Goal: Task Accomplishment & Management: Manage account settings

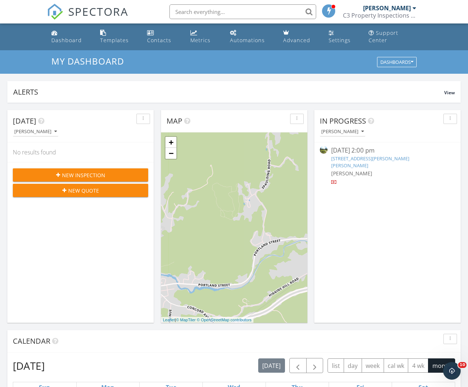
click at [355, 156] on link "1697 Bushey Hill Road, Derby, VT 05829" at bounding box center [370, 162] width 78 height 14
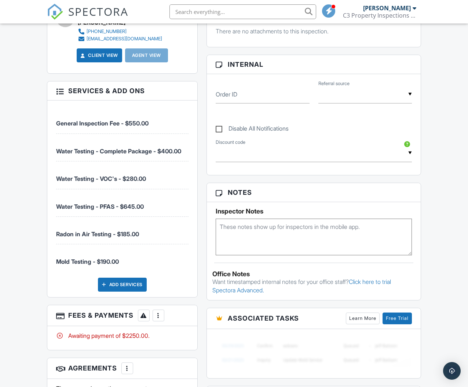
click at [158, 317] on div at bounding box center [158, 315] width 7 height 7
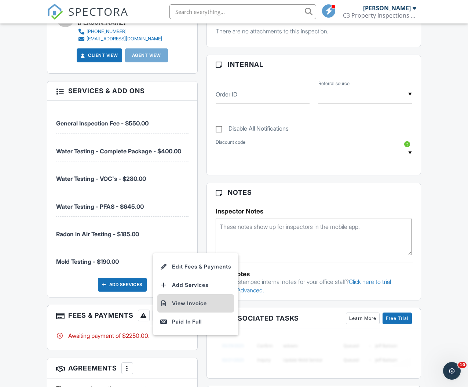
click at [184, 303] on li "View Invoice" at bounding box center [195, 303] width 77 height 18
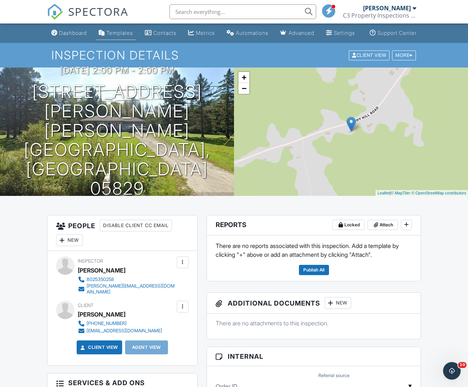
click at [107, 28] on link "Templates" at bounding box center [116, 33] width 40 height 14
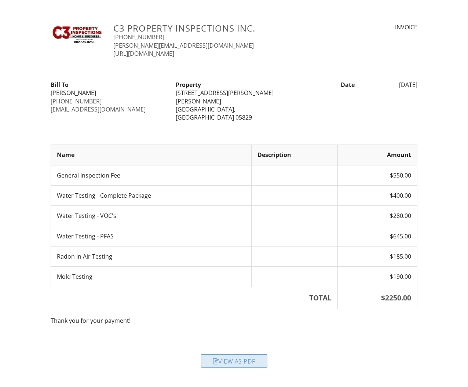
click at [226, 354] on div "View as PDF" at bounding box center [234, 360] width 66 height 13
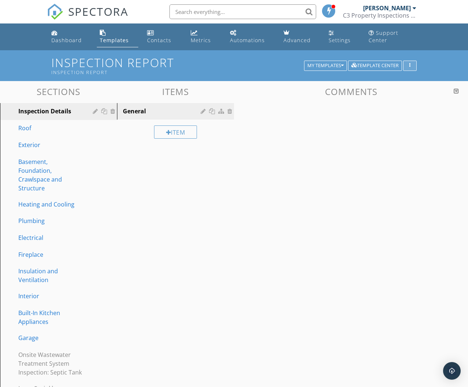
click at [408, 66] on div "button" at bounding box center [409, 65] width 7 height 5
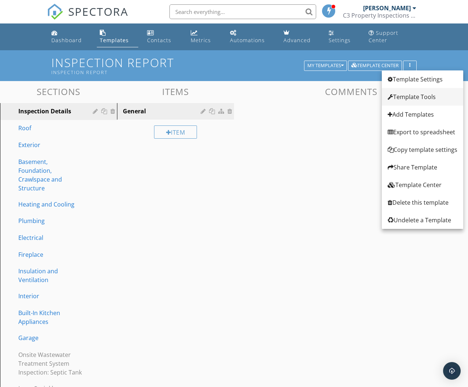
click at [415, 93] on div "Template Tools" at bounding box center [422, 96] width 70 height 9
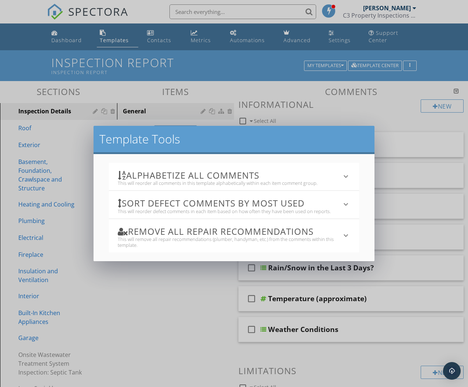
click at [336, 179] on h3 "Alphabetize All Comments" at bounding box center [230, 175] width 224 height 10
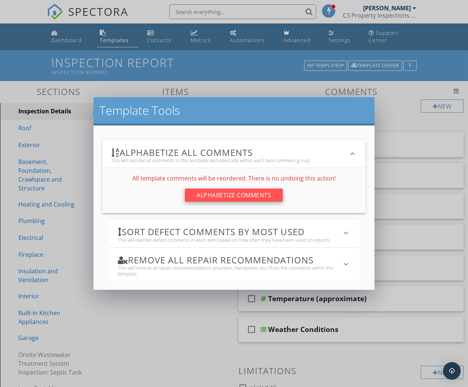
drag, startPoint x: 247, startPoint y: 185, endPoint x: 248, endPoint y: 191, distance: 5.5
click at [247, 185] on div "All template comments will be reordered. There is no undoing this action! Alpha…" at bounding box center [233, 190] width 263 height 45
click at [248, 192] on div "Alphabetize Comments" at bounding box center [234, 194] width 98 height 13
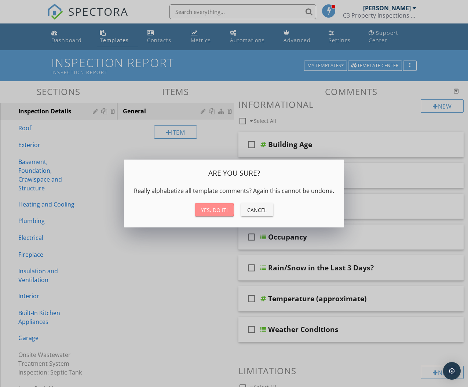
click at [216, 209] on div "Yes, do it!" at bounding box center [214, 210] width 27 height 8
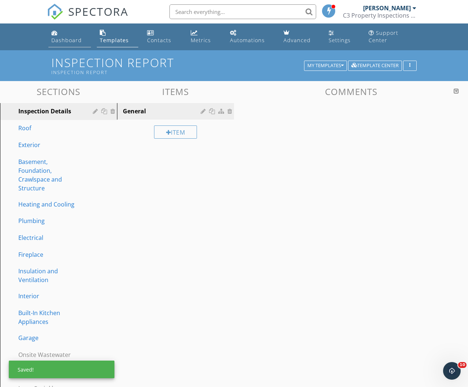
click at [54, 37] on div "Dashboard" at bounding box center [66, 40] width 30 height 7
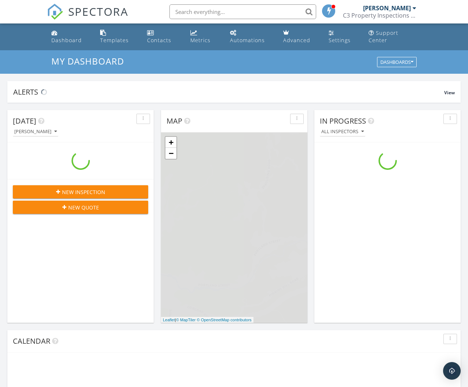
scroll to position [667, 468]
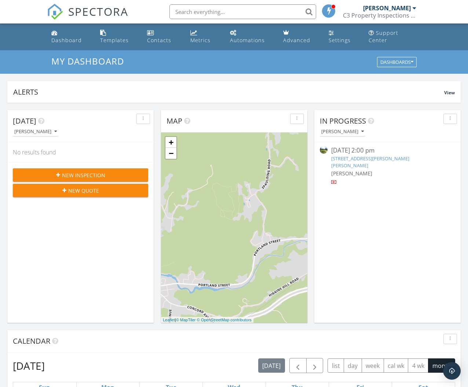
click at [381, 157] on link "[STREET_ADDRESS][PERSON_NAME][PERSON_NAME]" at bounding box center [370, 162] width 78 height 14
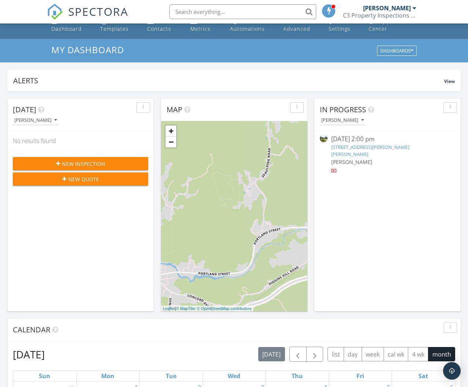
scroll to position [27, 0]
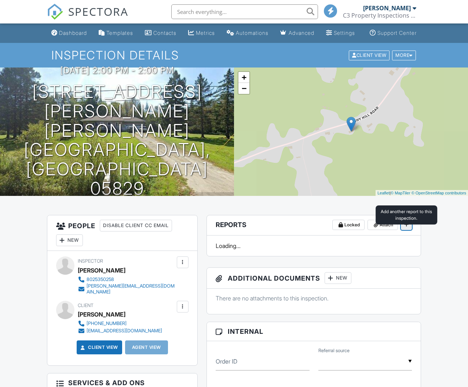
click at [405, 227] on icon at bounding box center [406, 224] width 4 height 5
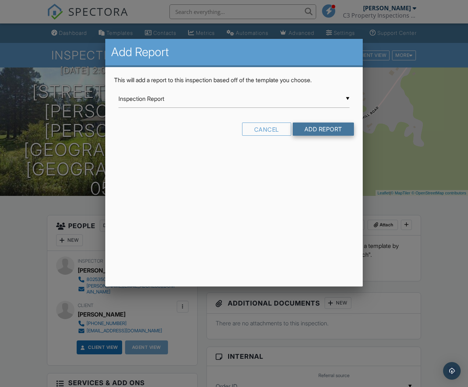
click at [312, 126] on input "Add Report" at bounding box center [322, 128] width 61 height 13
